Goal: Transaction & Acquisition: Purchase product/service

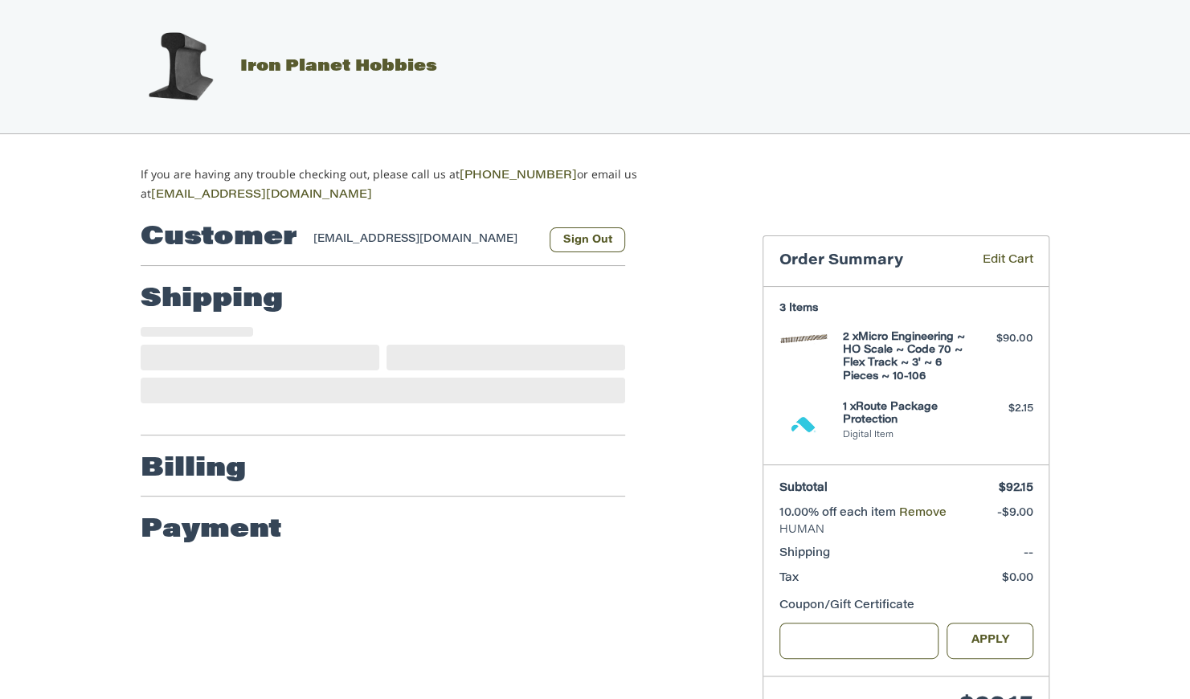
select select "**"
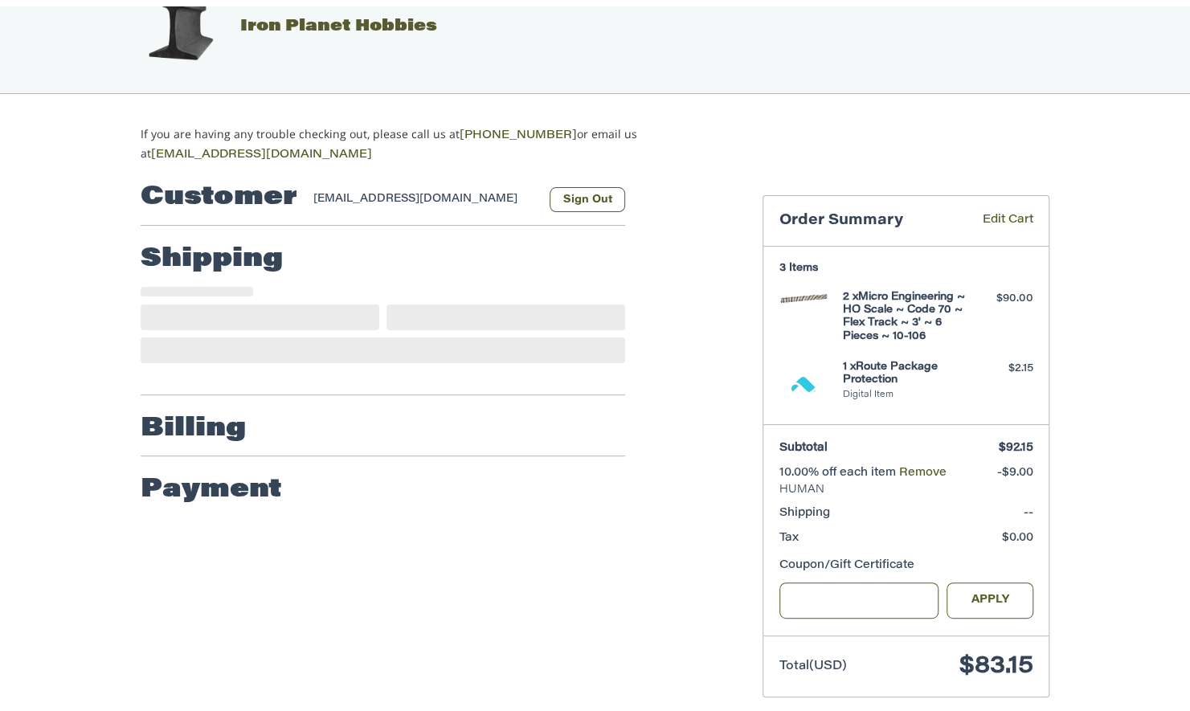
scroll to position [63, 0]
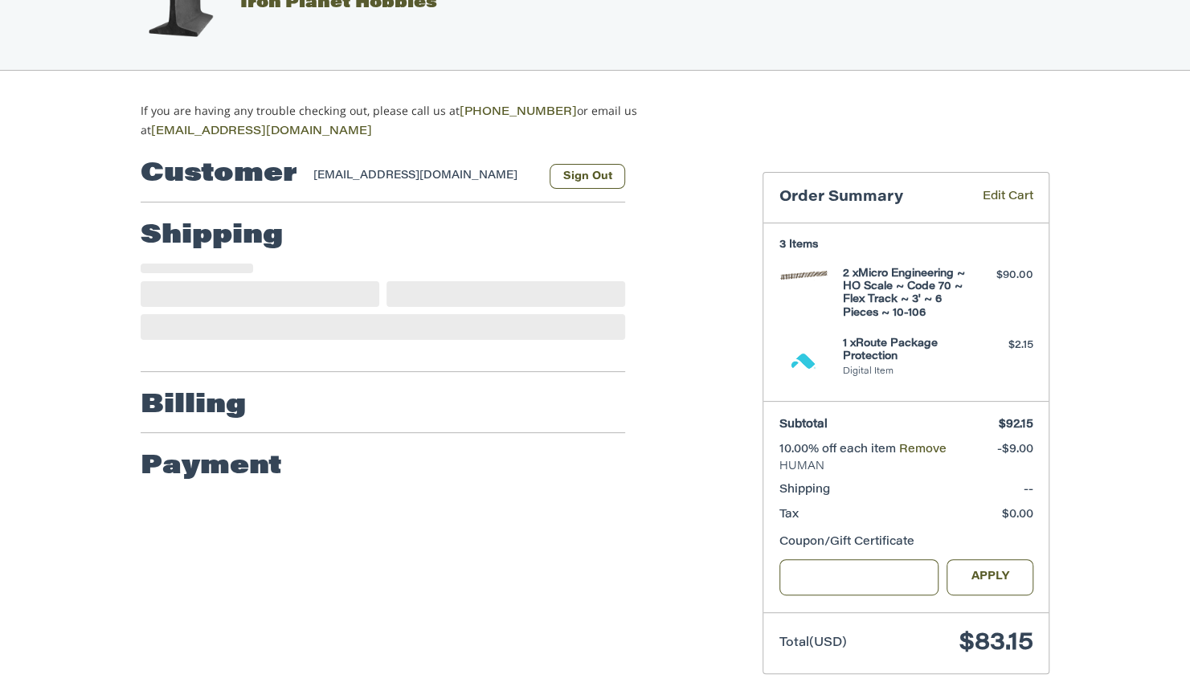
select select "**"
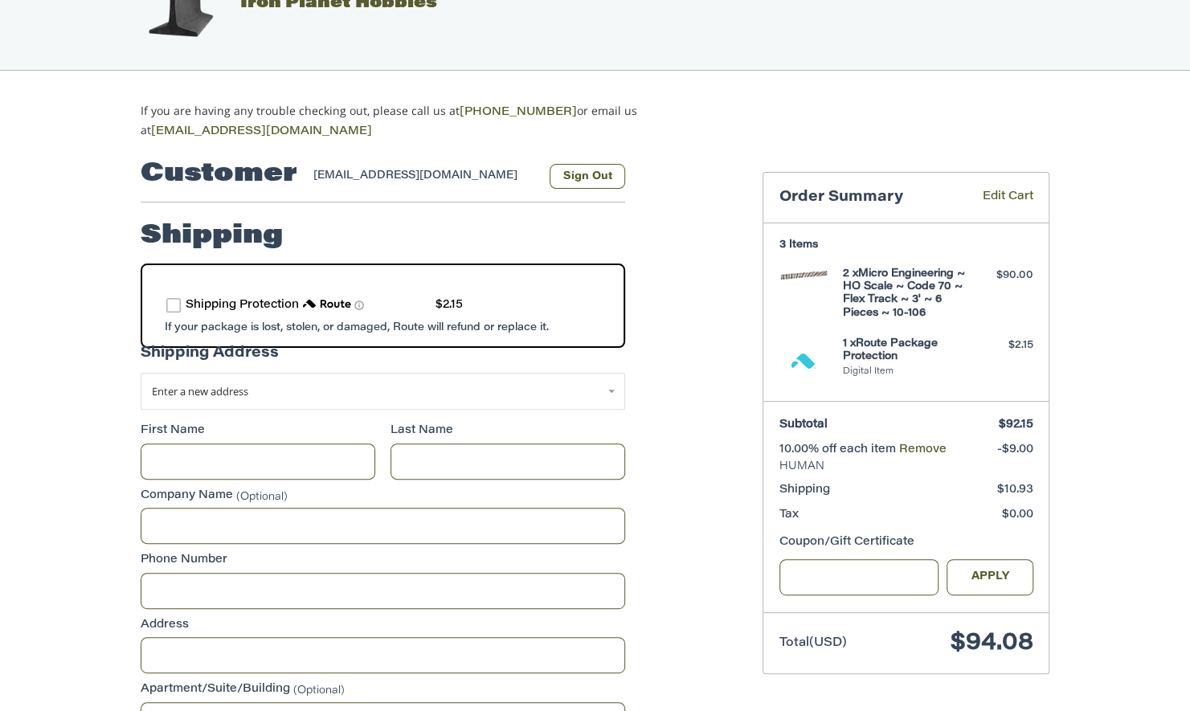
click at [168, 299] on label "route shipping protection selector element" at bounding box center [173, 305] width 14 height 14
click at [193, 384] on span "Enter a new address" at bounding box center [200, 391] width 96 height 14
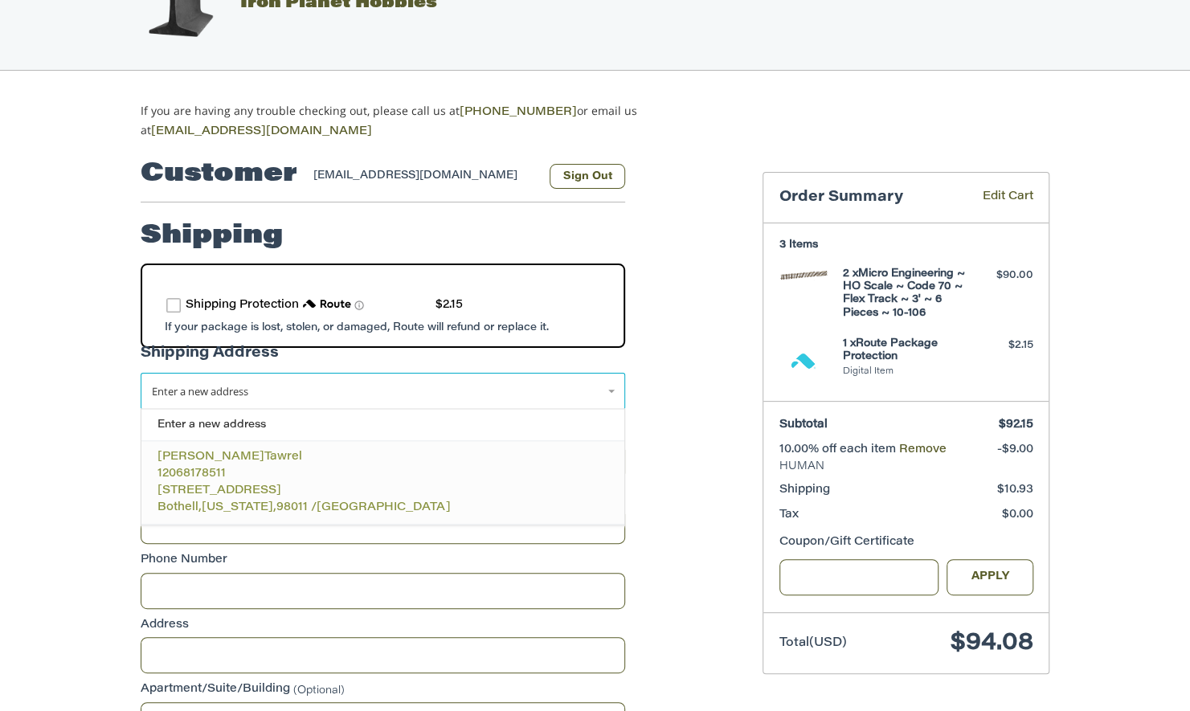
click at [200, 469] on span "12068178511" at bounding box center [192, 474] width 68 height 11
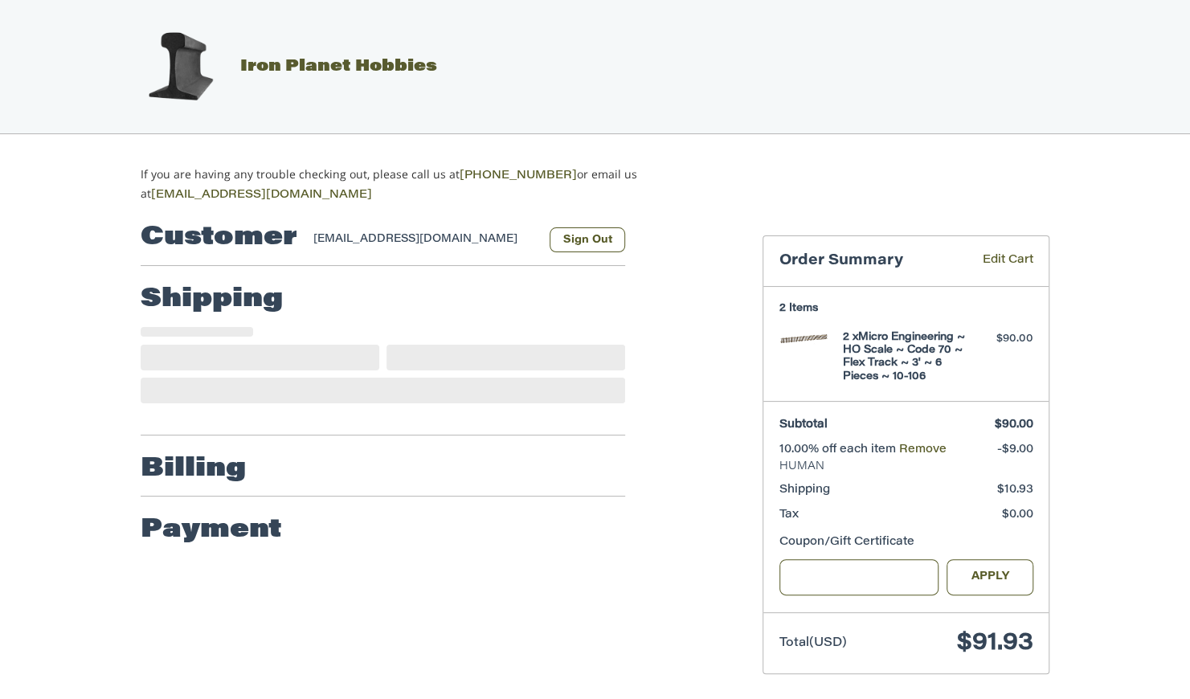
select select "**"
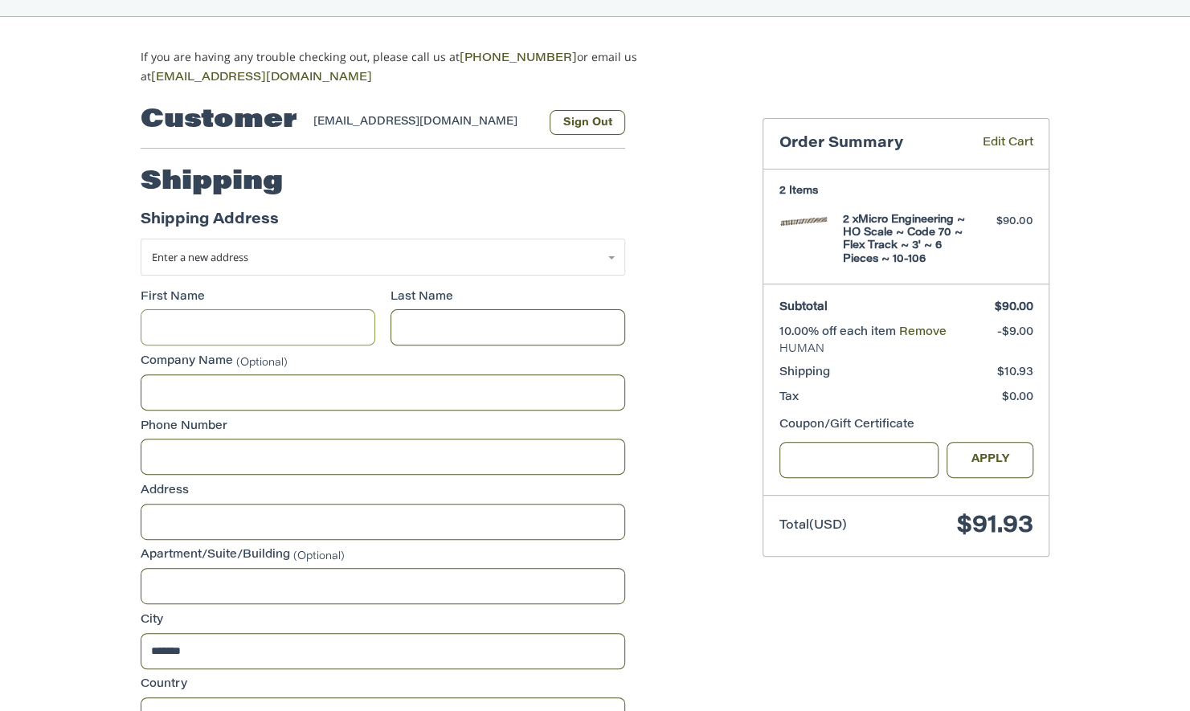
scroll to position [119, 0]
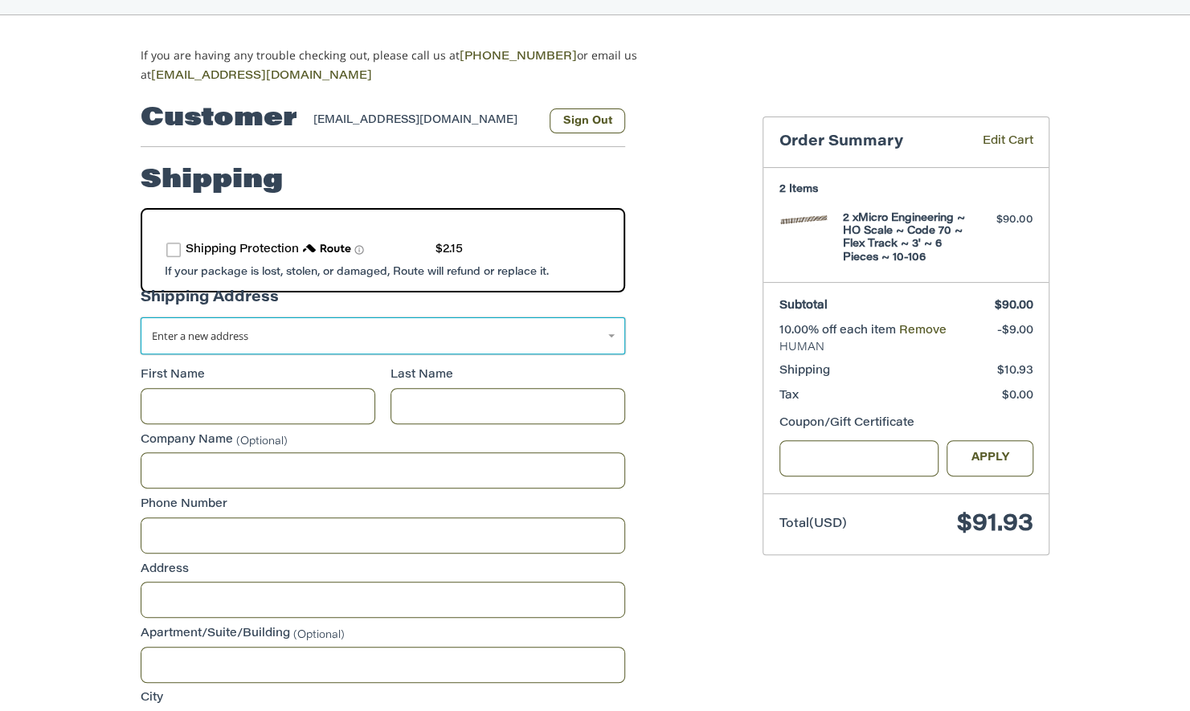
click at [178, 345] on link "Enter a new address" at bounding box center [383, 335] width 485 height 37
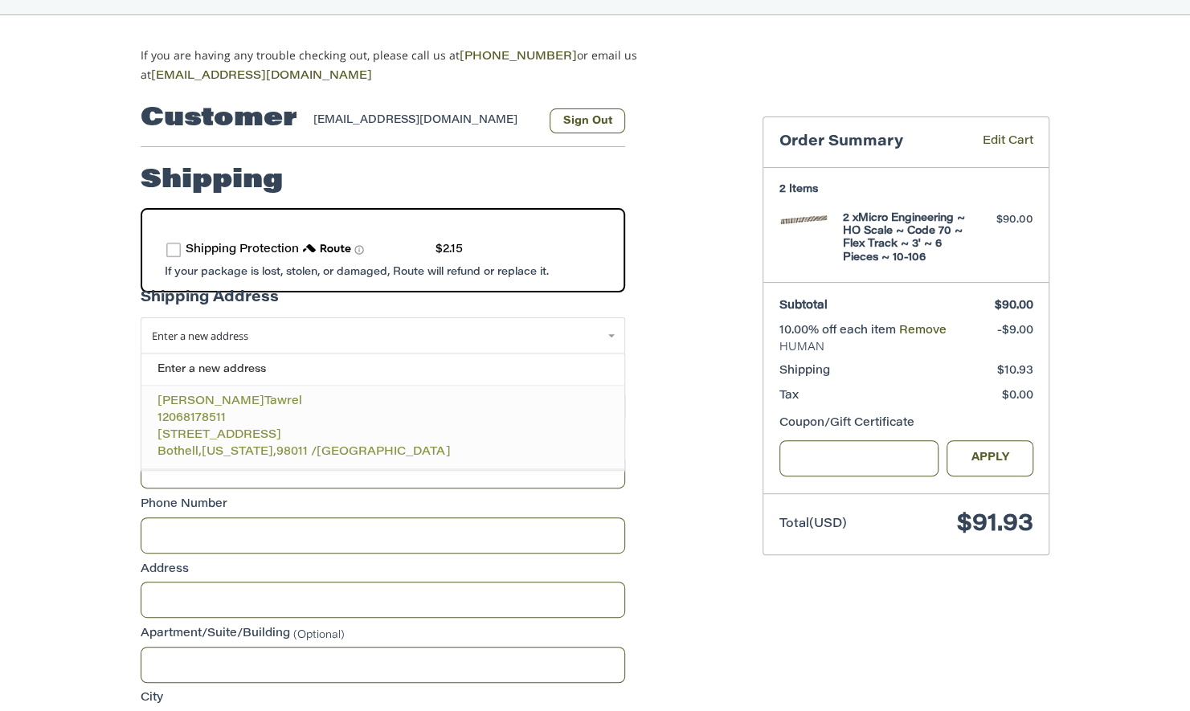
click at [217, 413] on span "12068178511" at bounding box center [192, 418] width 68 height 11
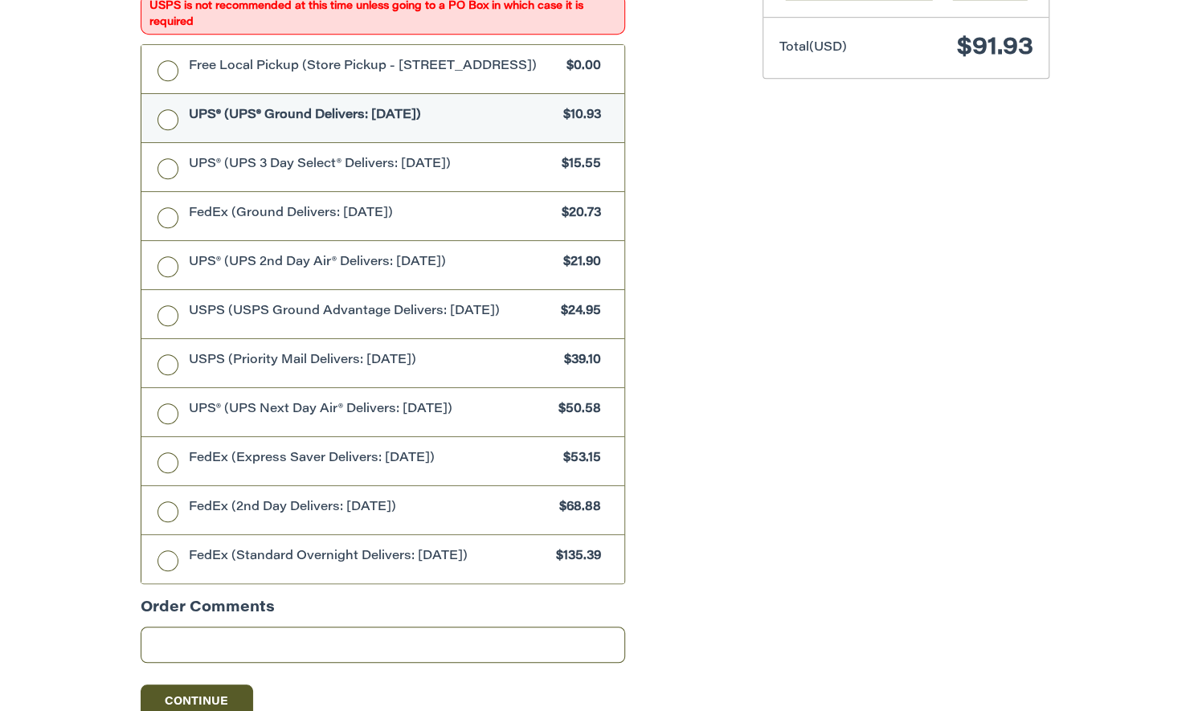
scroll to position [477, 0]
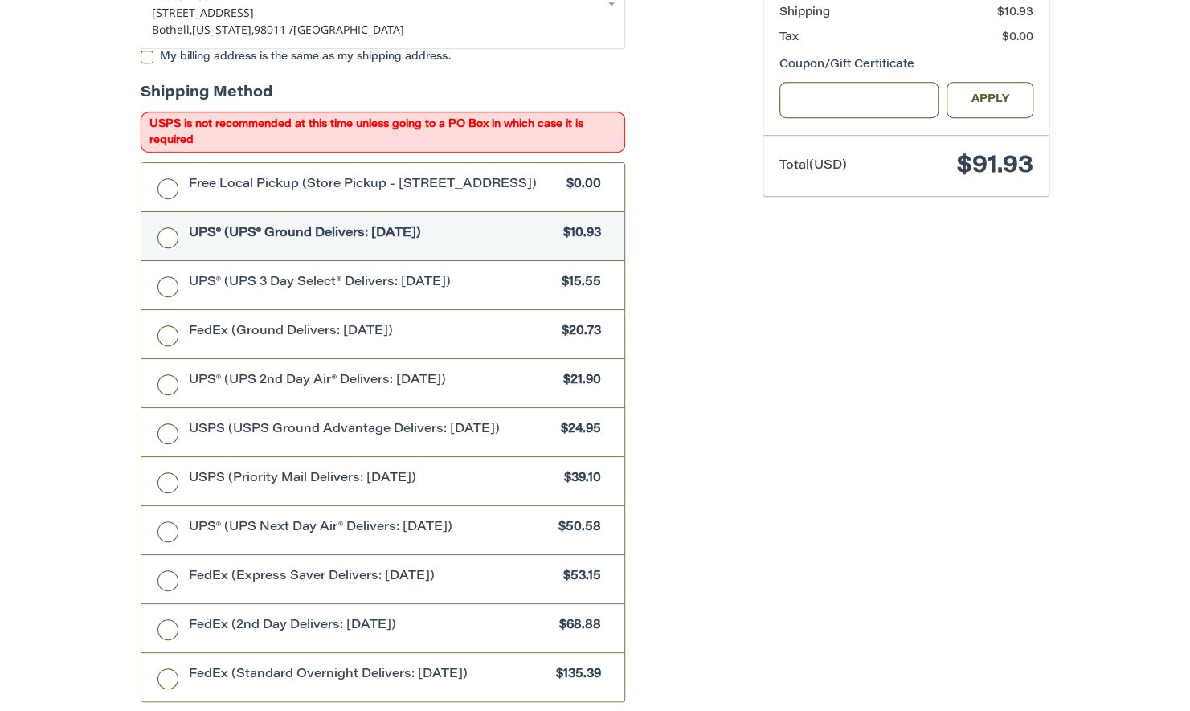
click at [168, 244] on label "UPS® (UPS® Ground Delivers: Fri, Aug 22) $10.93" at bounding box center [382, 236] width 483 height 48
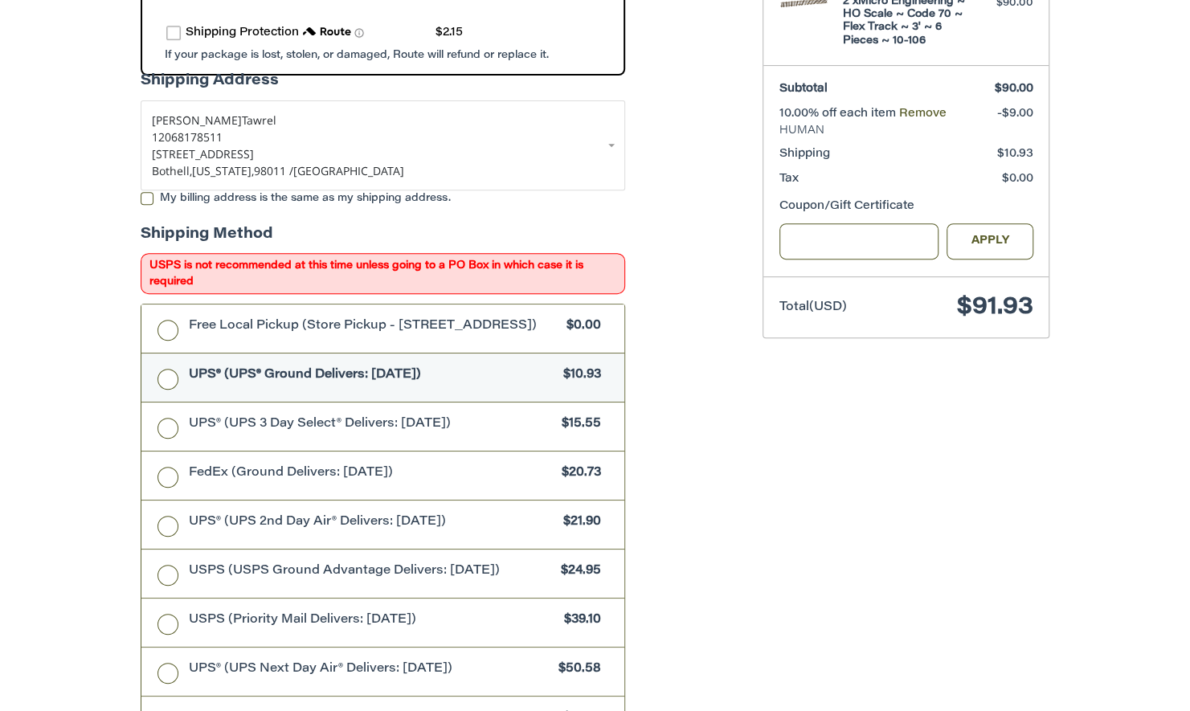
scroll to position [761, 0]
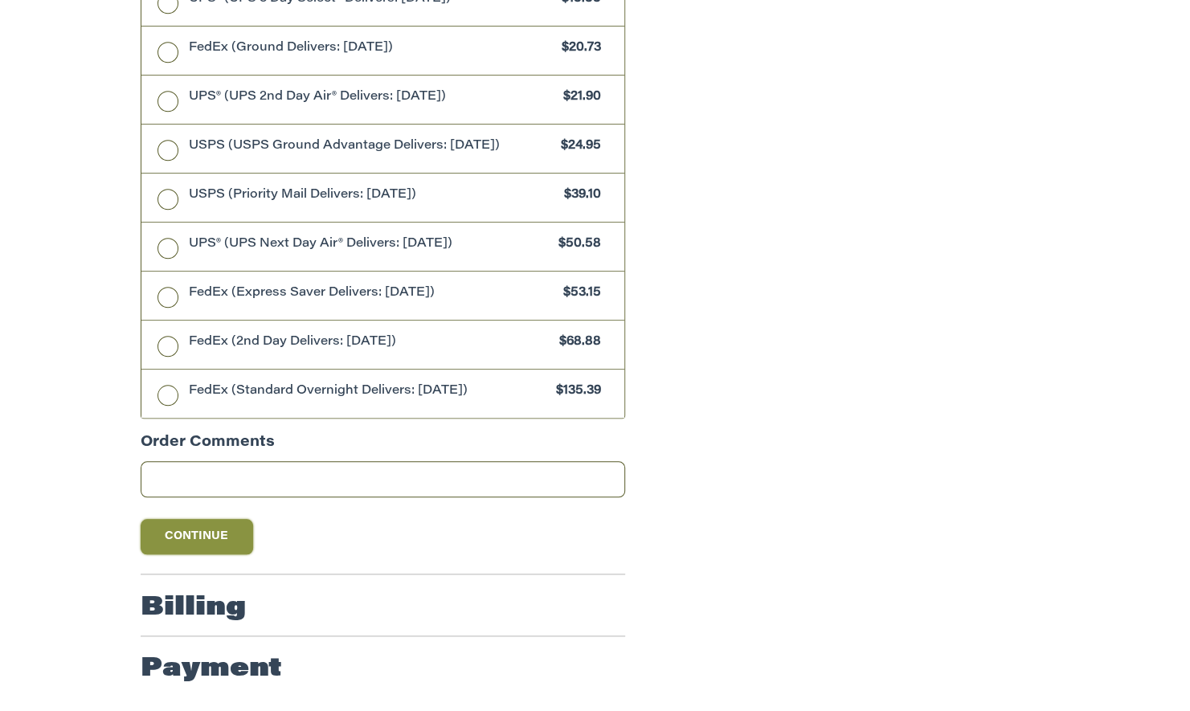
click at [222, 528] on button "Continue" at bounding box center [197, 536] width 113 height 35
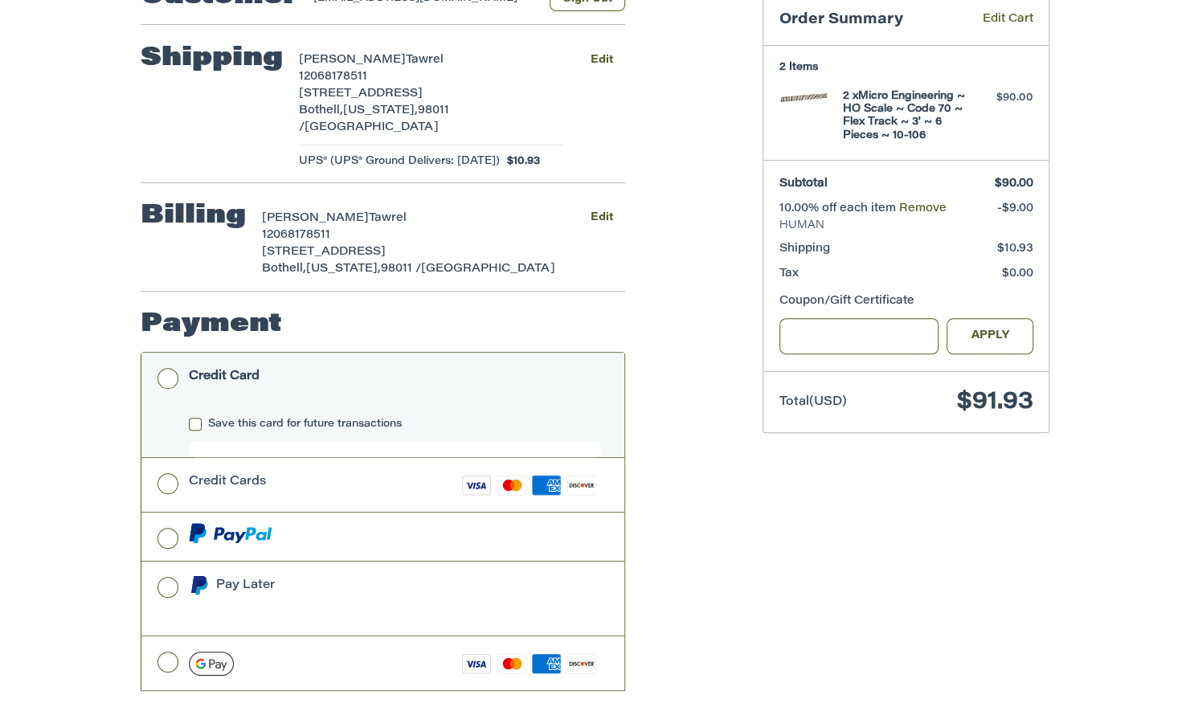
scroll to position [0, 0]
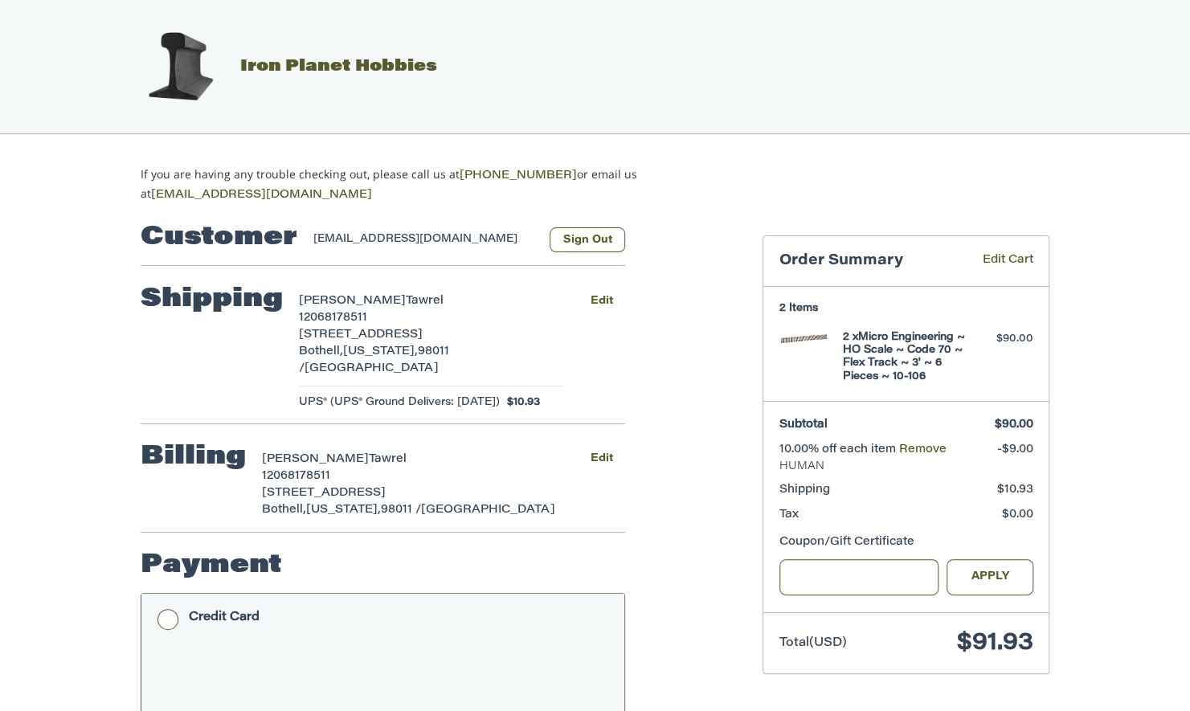
click at [252, 69] on span "Iron Planet Hobbies" at bounding box center [338, 67] width 197 height 16
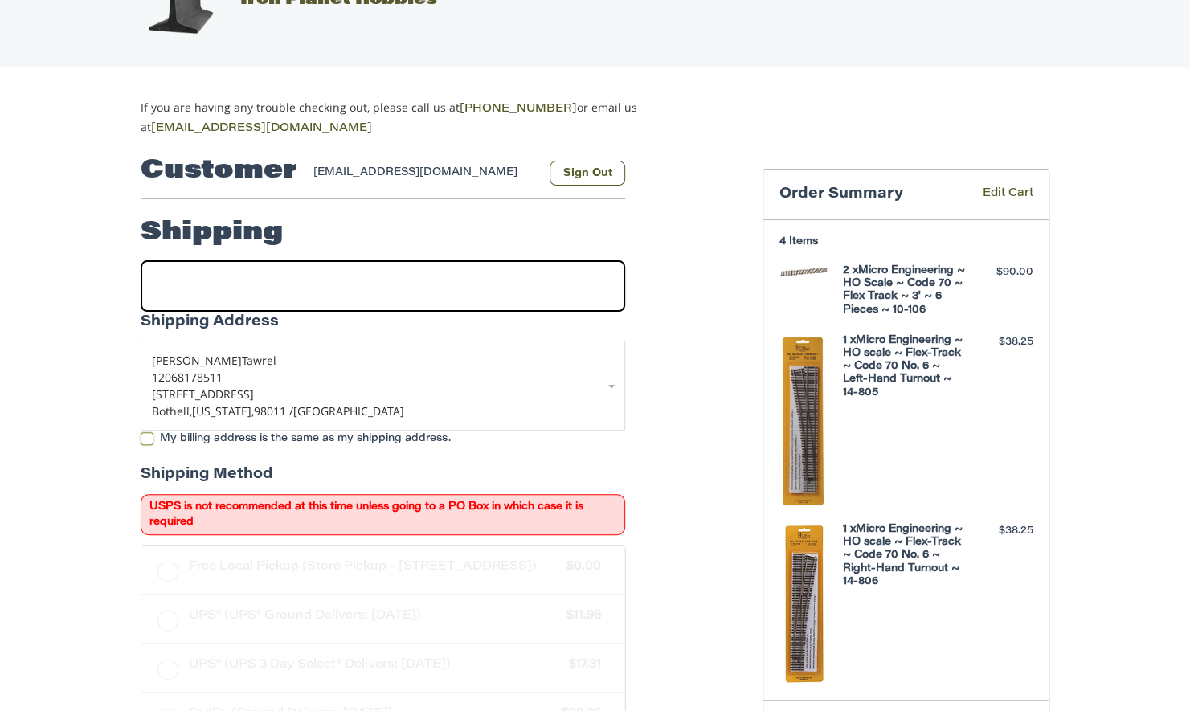
scroll to position [119, 0]
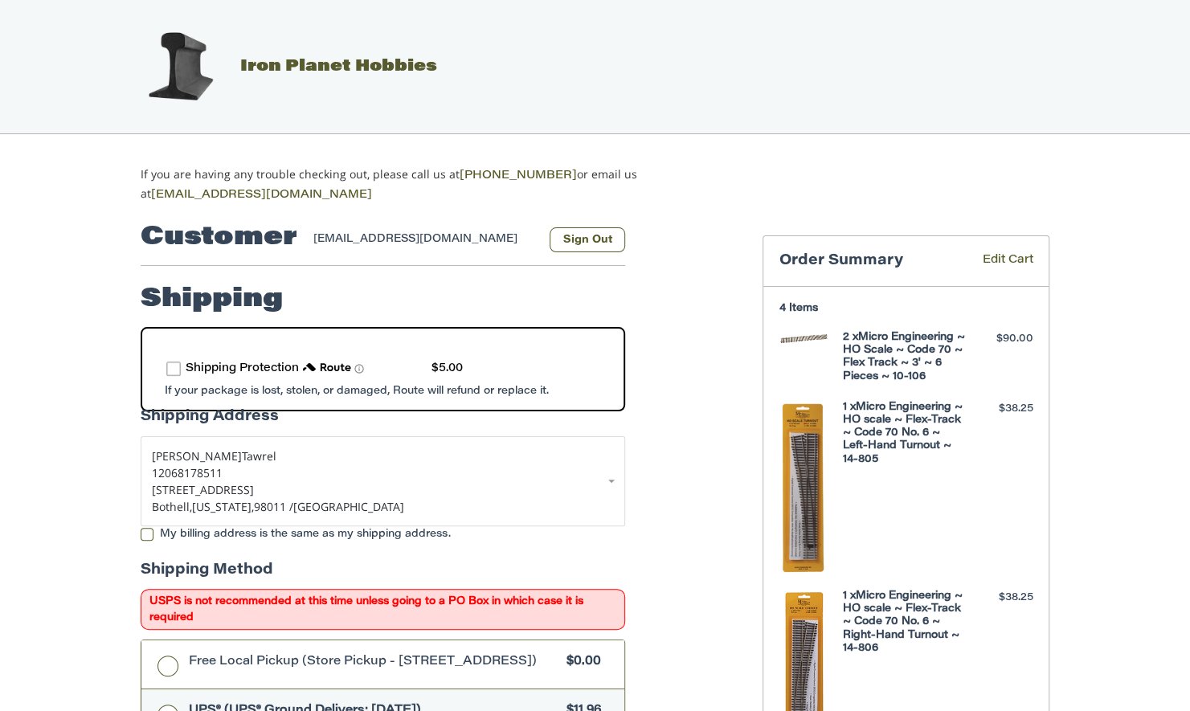
click at [186, 55] on img at bounding box center [180, 67] width 80 height 80
